Goal: Navigation & Orientation: Find specific page/section

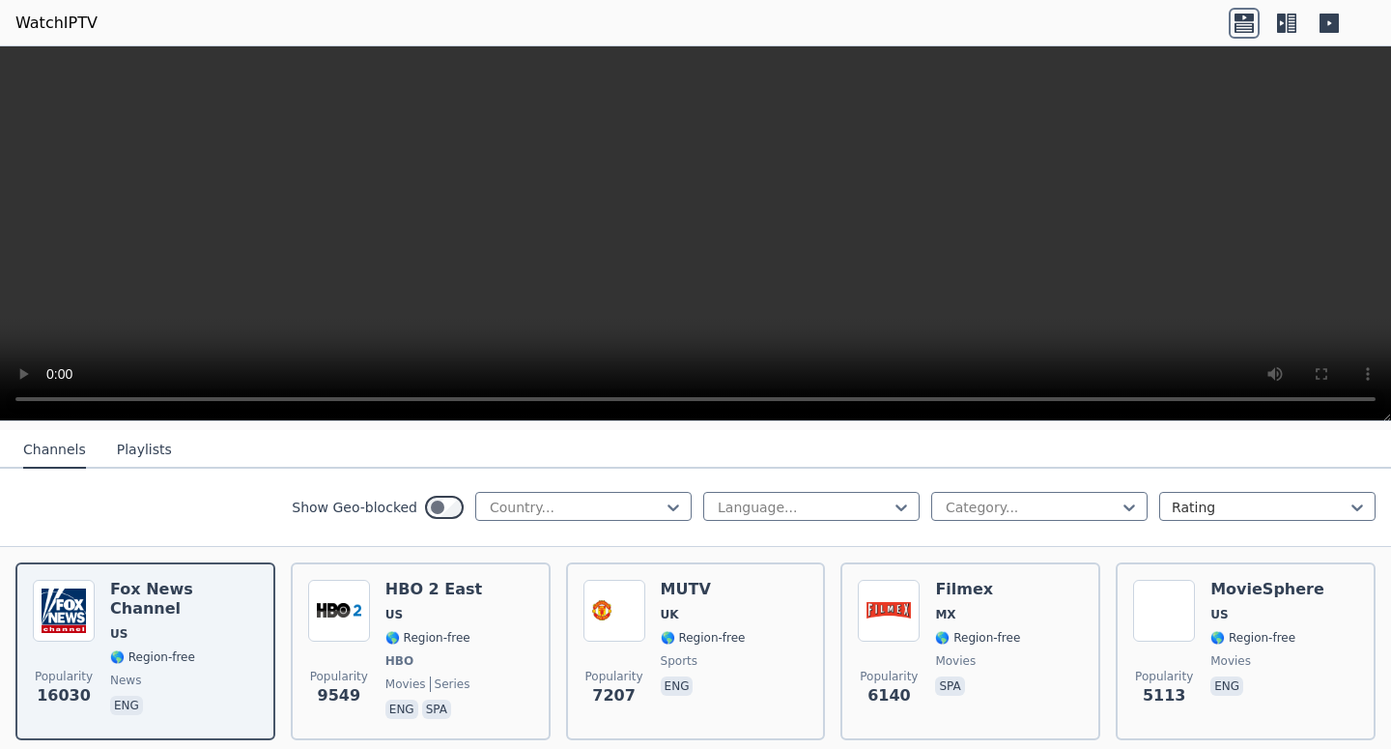
scroll to position [122, 0]
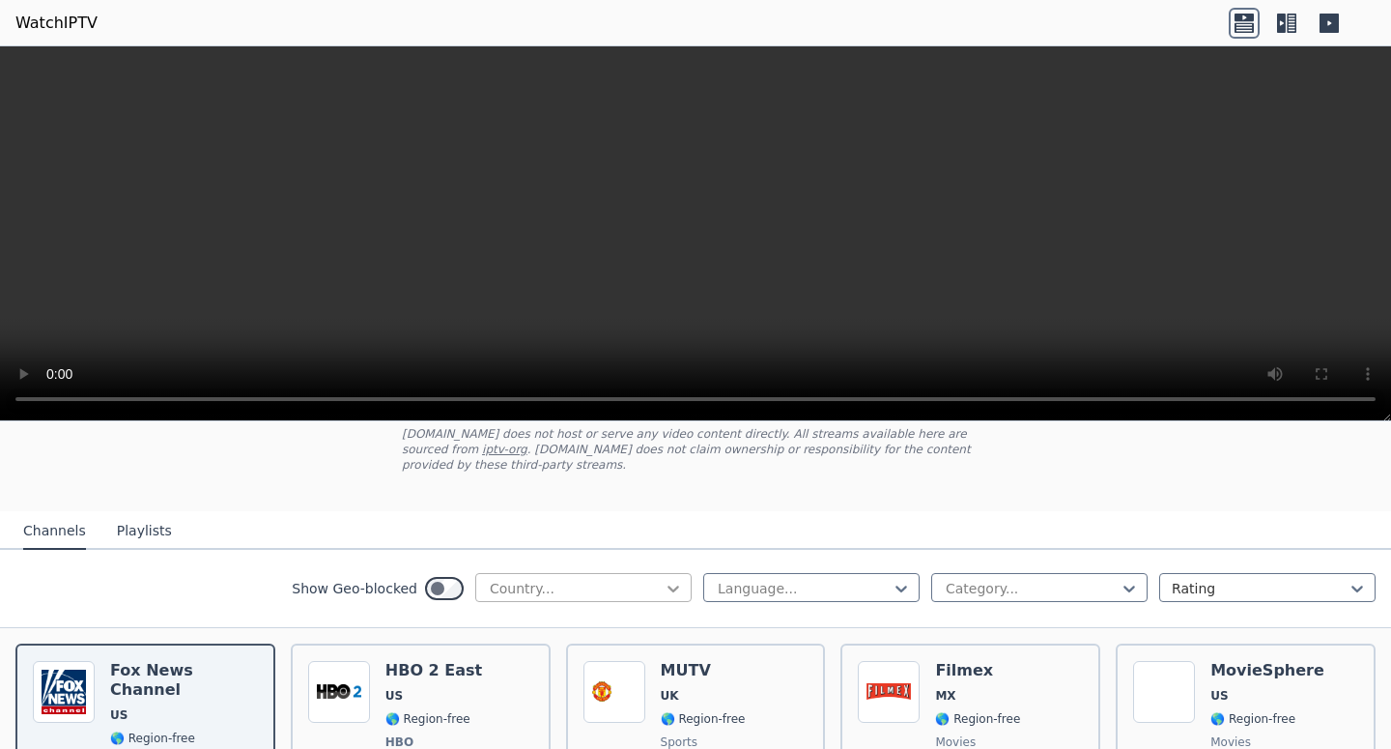
click at [664, 584] on icon at bounding box center [673, 588] width 19 height 19
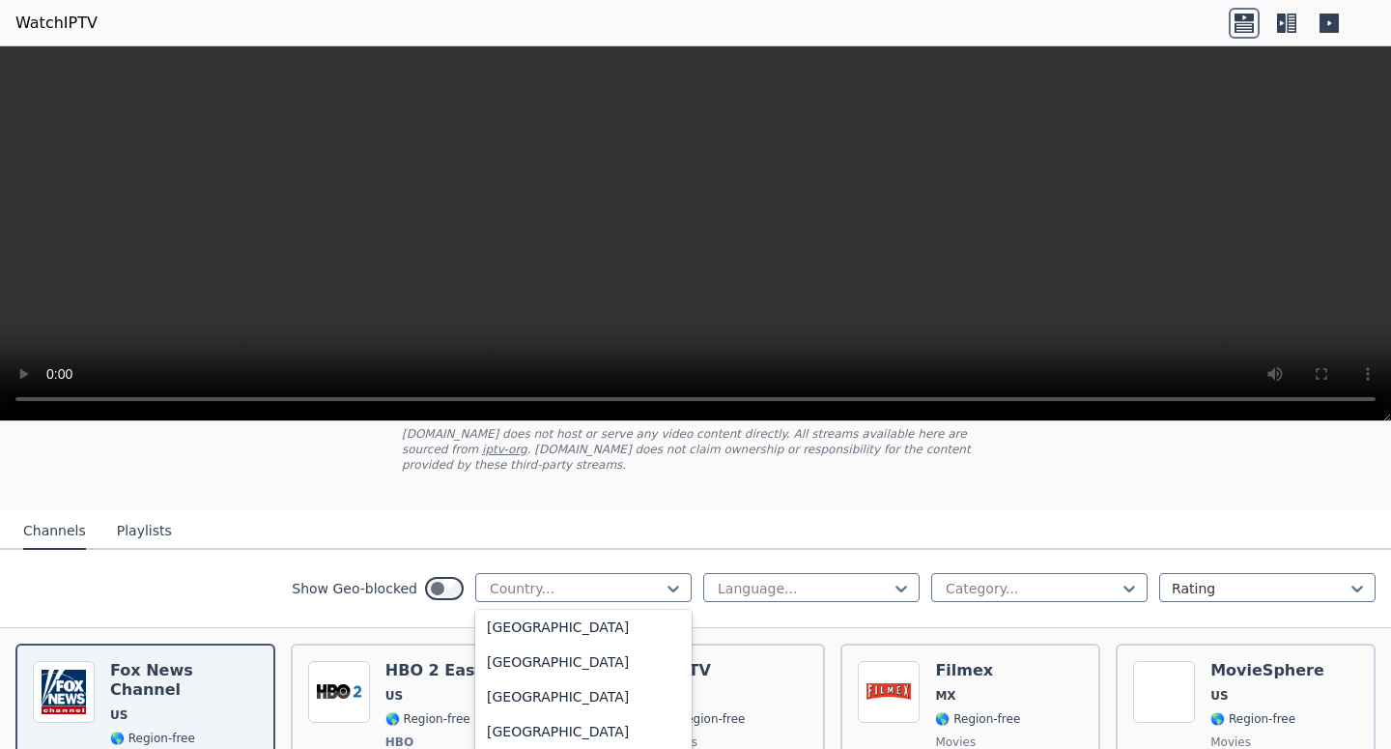
scroll to position [5795, 0]
click at [560, 123] on div "[GEOGRAPHIC_DATA]" at bounding box center [583, 105] width 216 height 35
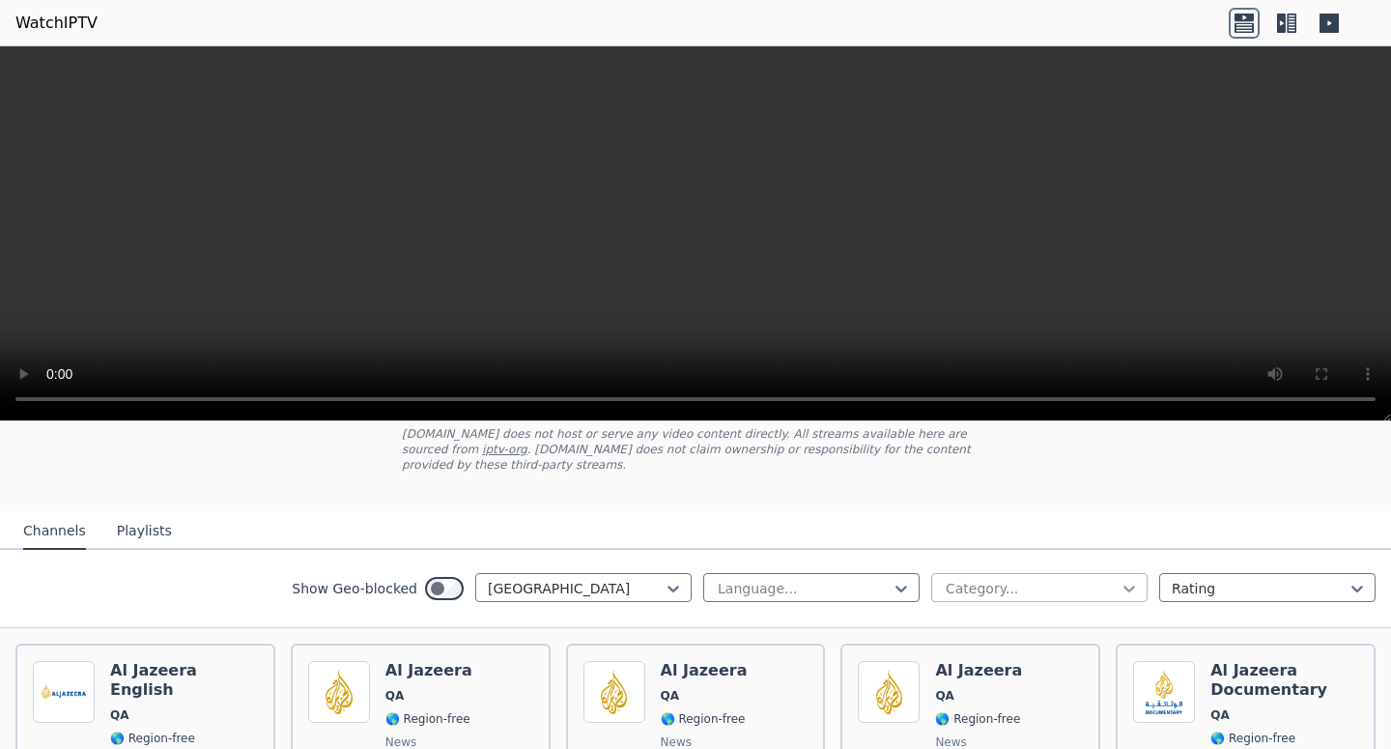
click at [1119, 581] on icon at bounding box center [1128, 588] width 19 height 19
click at [1002, 649] on div "Sports" at bounding box center [1039, 666] width 216 height 35
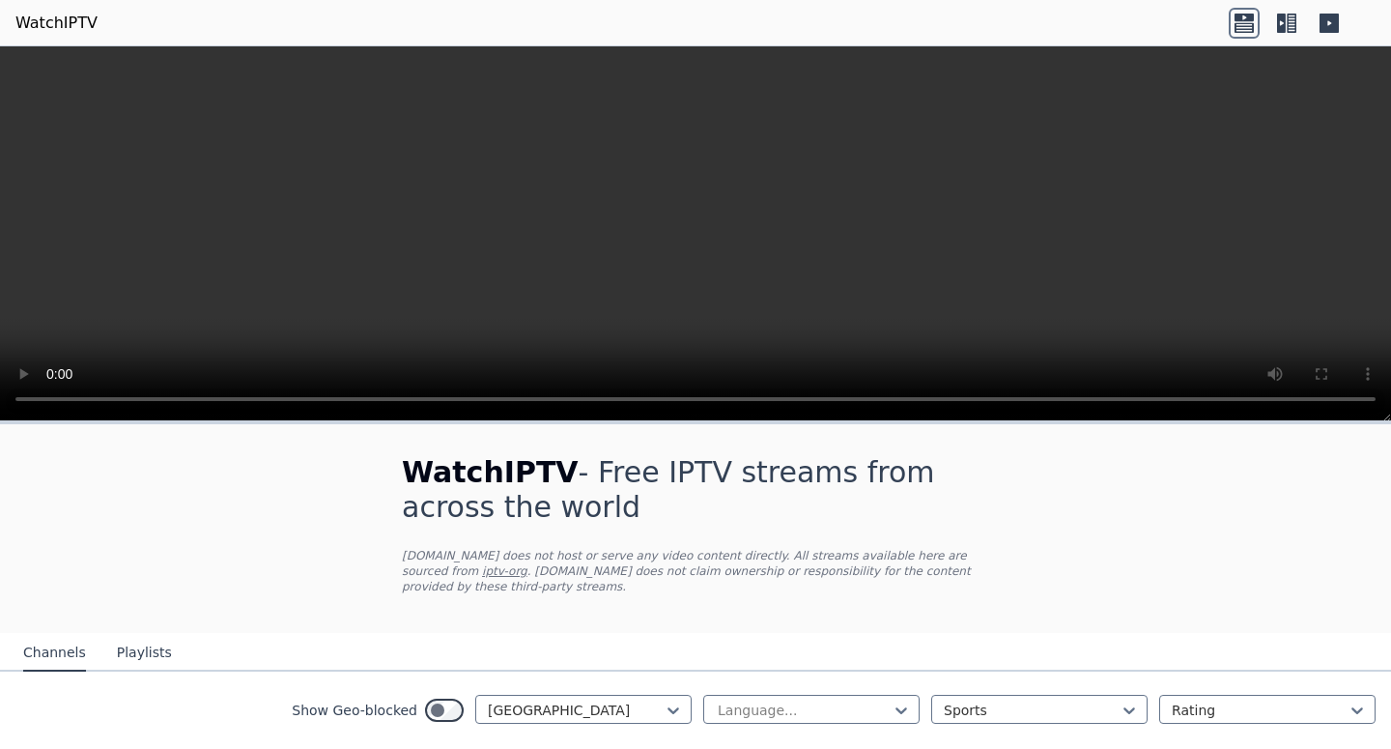
scroll to position [82, 0]
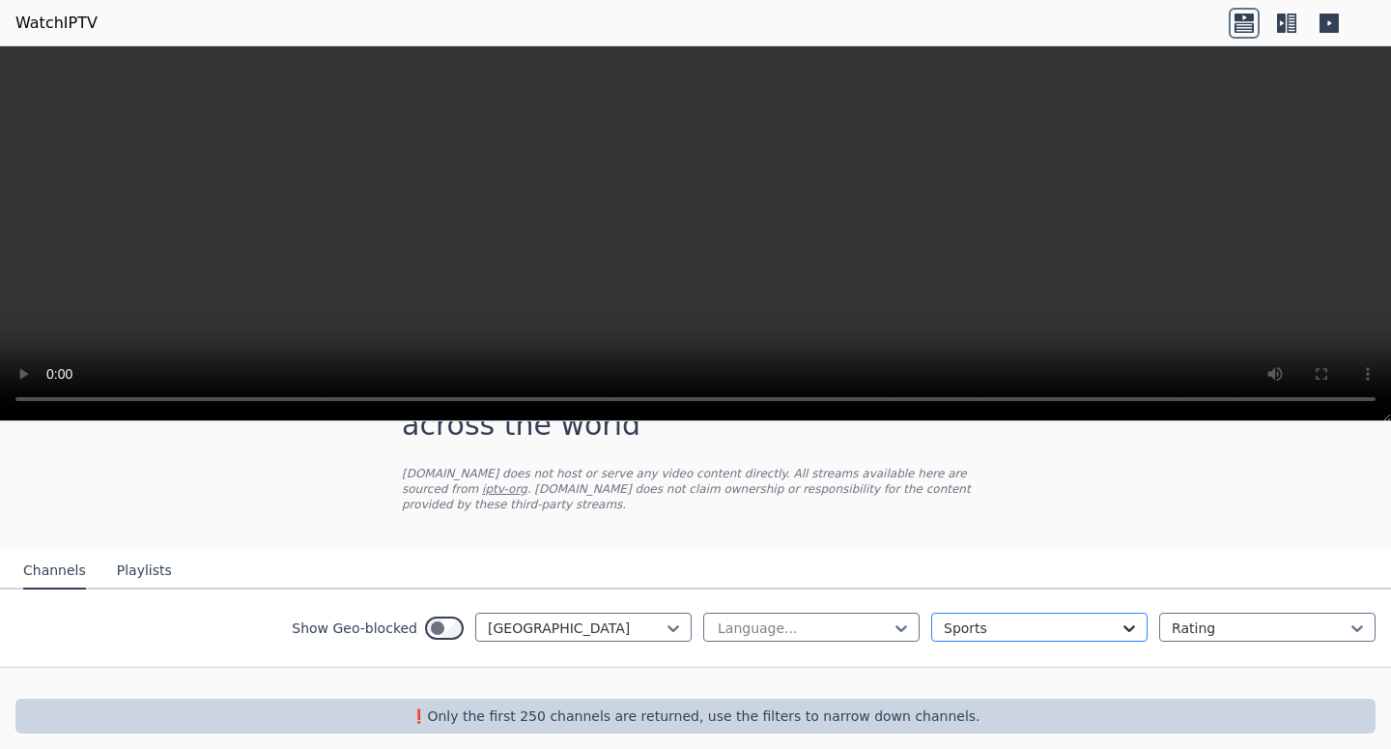
click at [1123, 618] on div at bounding box center [1128, 627] width 19 height 19
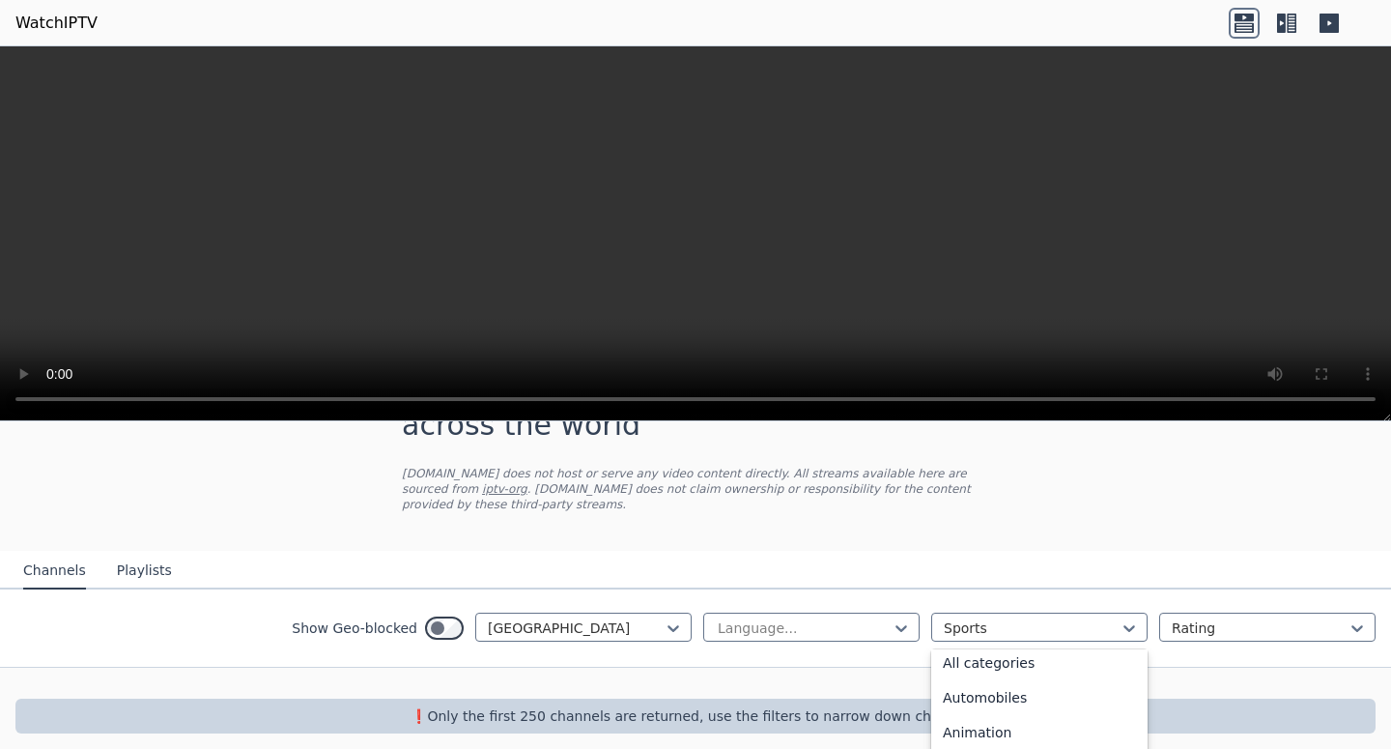
scroll to position [0, 0]
click at [1069, 660] on div "All categories" at bounding box center [1039, 670] width 216 height 35
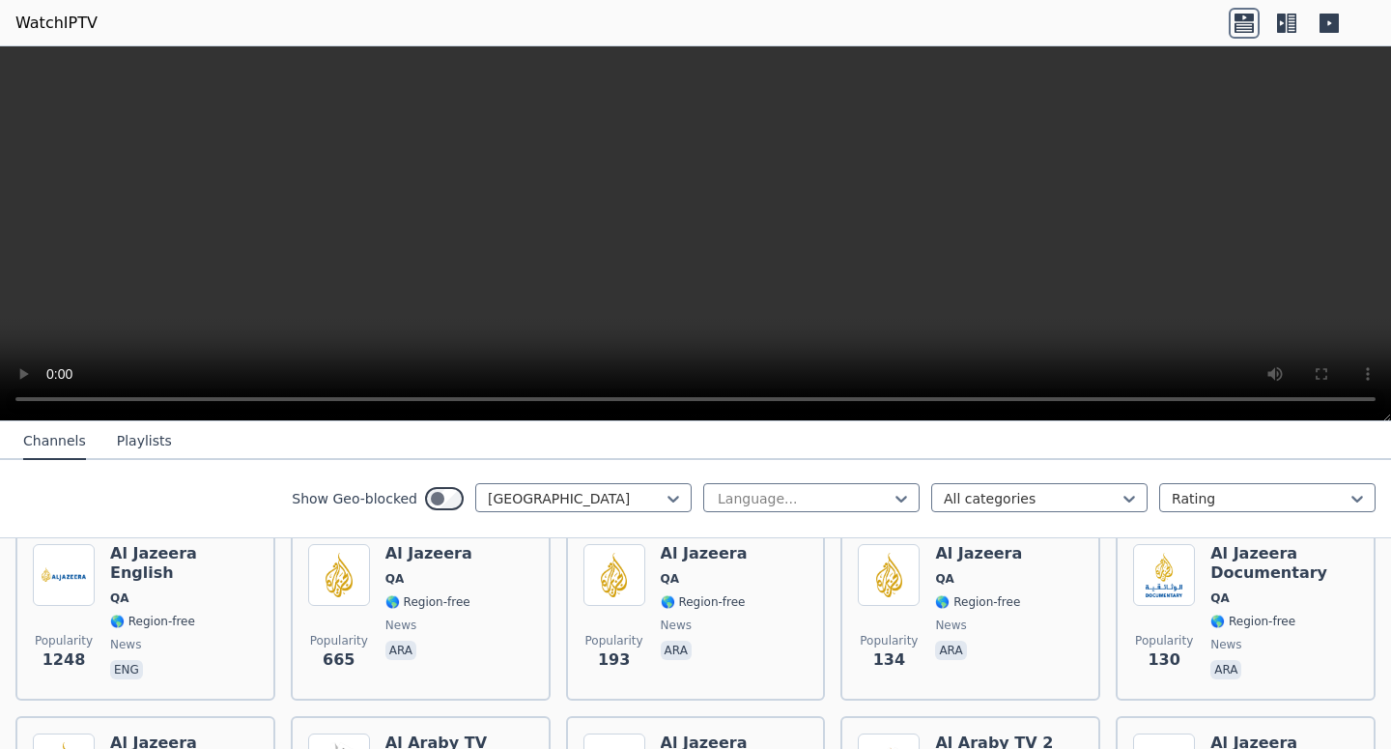
scroll to position [243, 0]
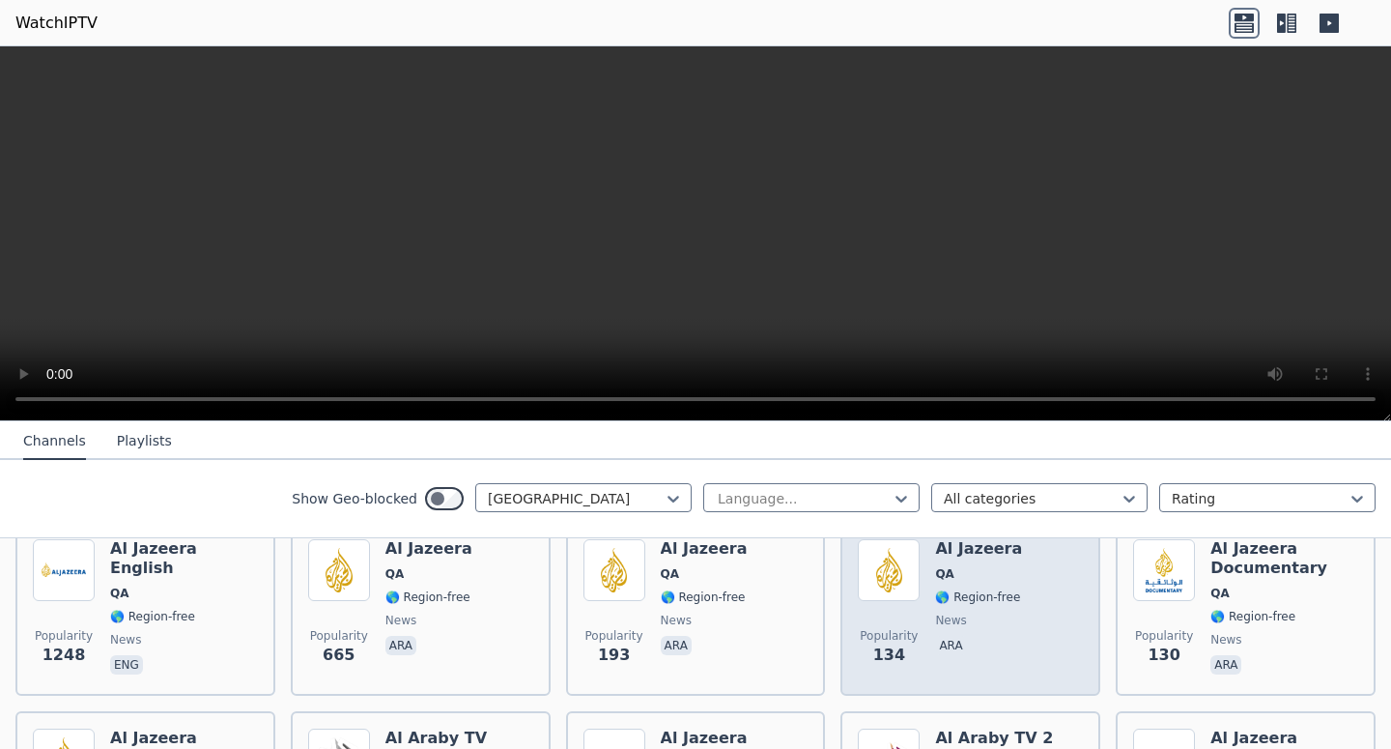
click at [914, 568] on div "Popularity 134 Al Jazeera QA 🌎 Region-free news ara" at bounding box center [970, 608] width 225 height 139
